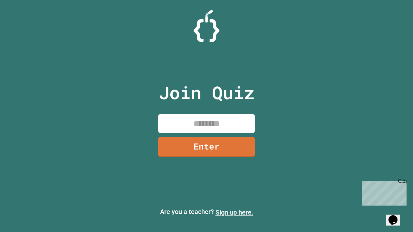
click at [234, 213] on link "Sign up here." at bounding box center [235, 213] width 38 height 8
